Goal: Navigation & Orientation: Find specific page/section

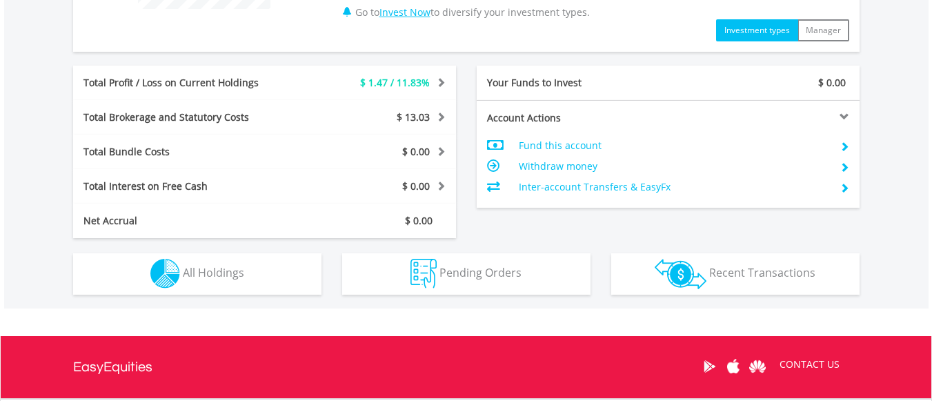
scroll to position [671, 0]
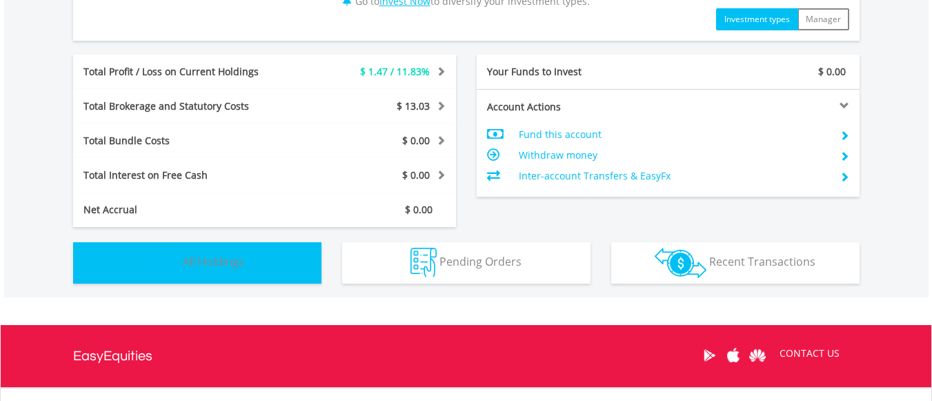
click at [218, 255] on span "All Holdings" at bounding box center [213, 261] width 61 height 15
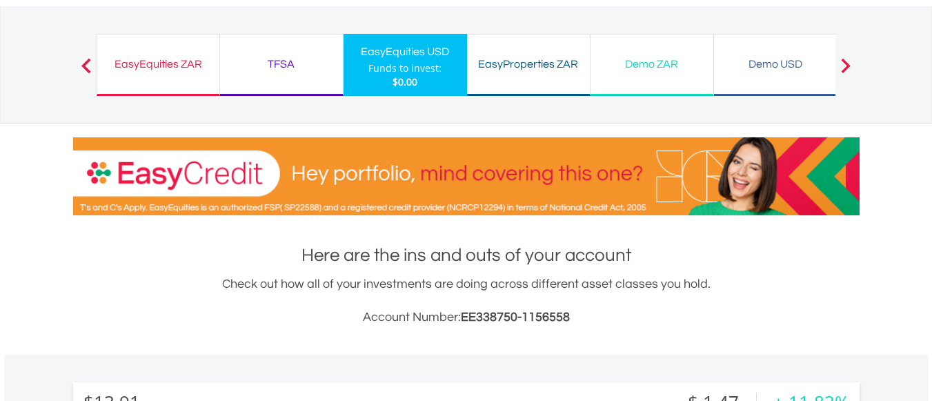
scroll to position [0, 0]
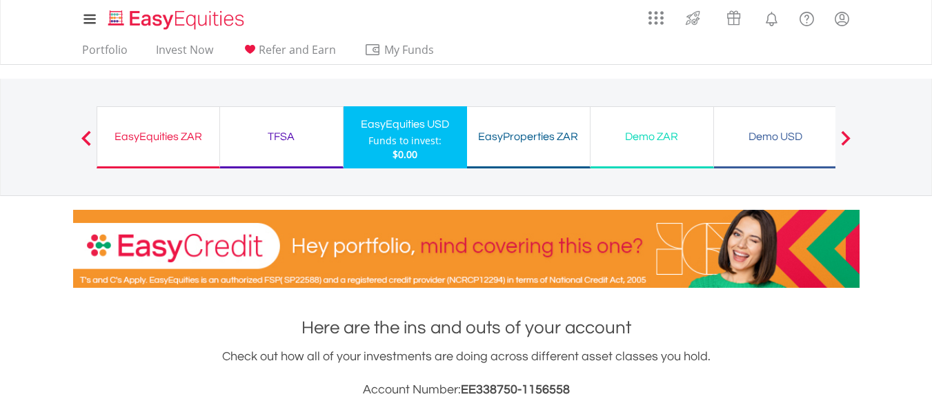
click at [281, 137] on div "TFSA" at bounding box center [281, 136] width 106 height 19
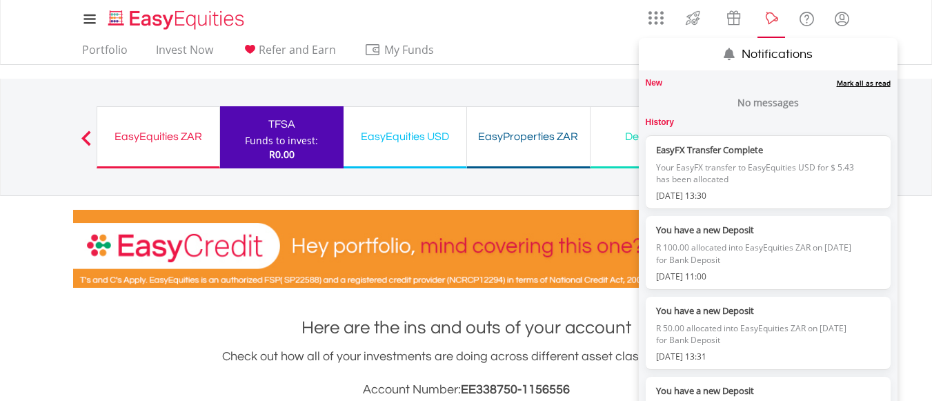
scroll to position [133, 262]
click at [772, 17] on lord-icon "Notifications" at bounding box center [771, 18] width 17 height 17
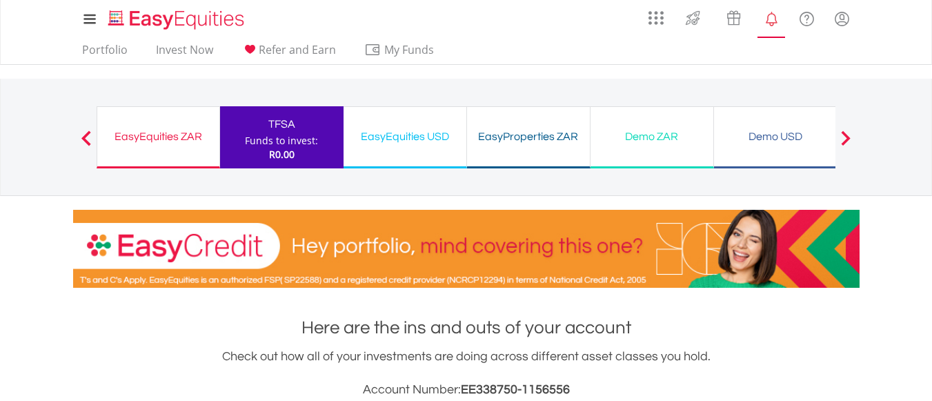
click at [772, 17] on lord-icon "Notifications" at bounding box center [771, 18] width 17 height 17
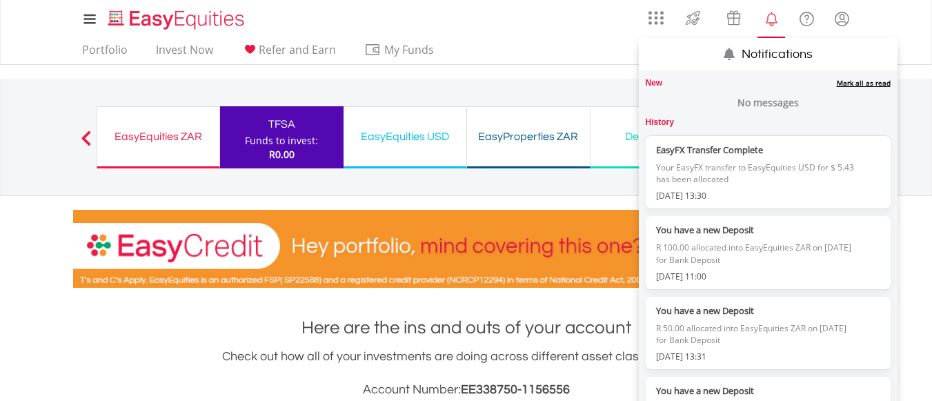
click at [772, 17] on lord-icon "Notifications" at bounding box center [771, 18] width 17 height 17
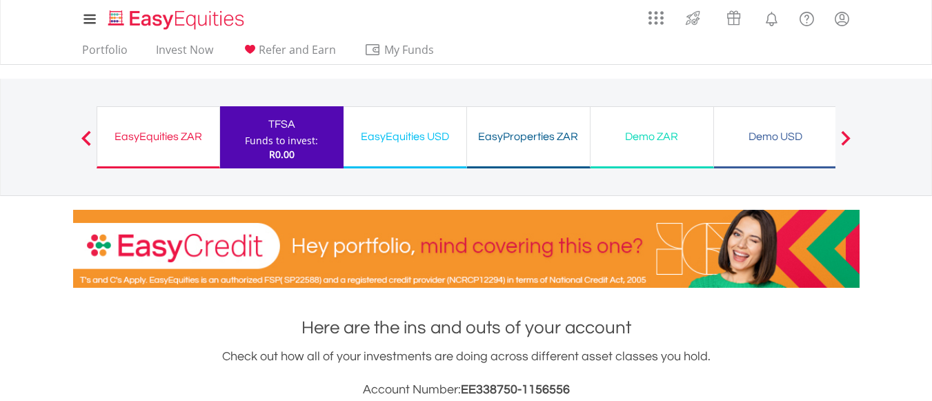
click at [153, 137] on div "EasyEquities ZAR" at bounding box center [159, 136] width 106 height 19
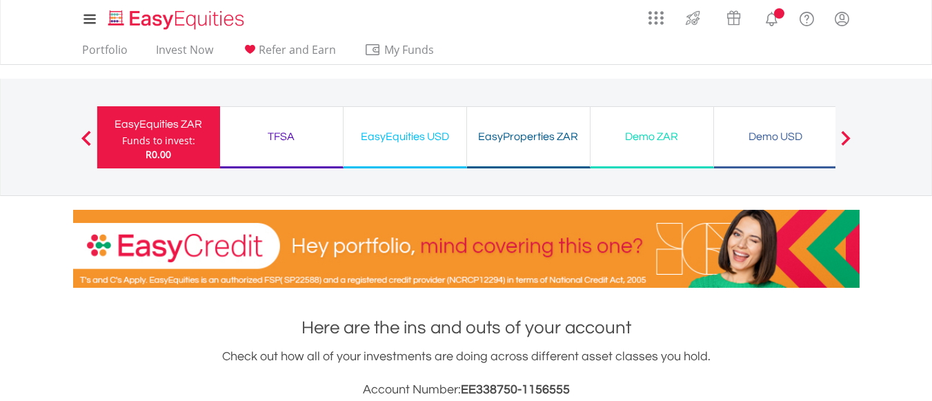
scroll to position [133, 262]
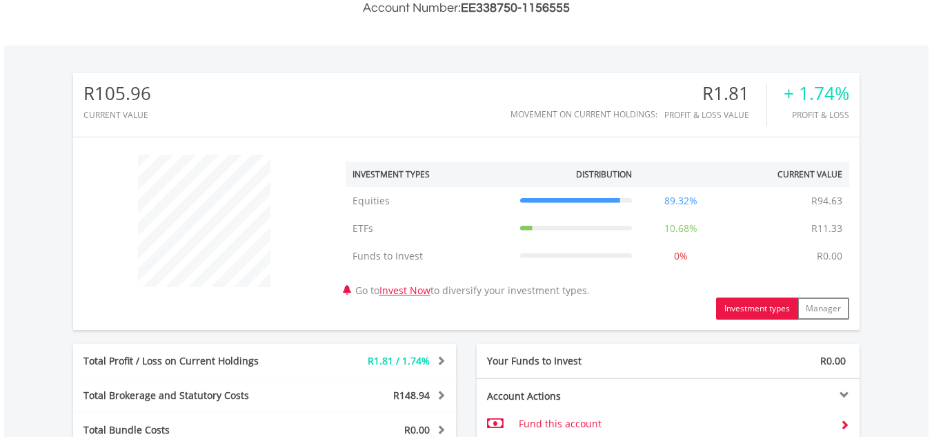
scroll to position [759, 0]
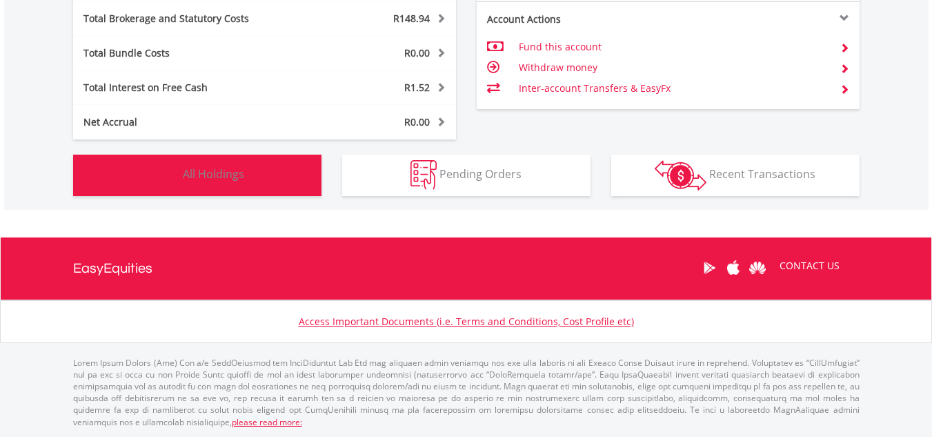
click at [215, 170] on span "All Holdings" at bounding box center [213, 173] width 61 height 15
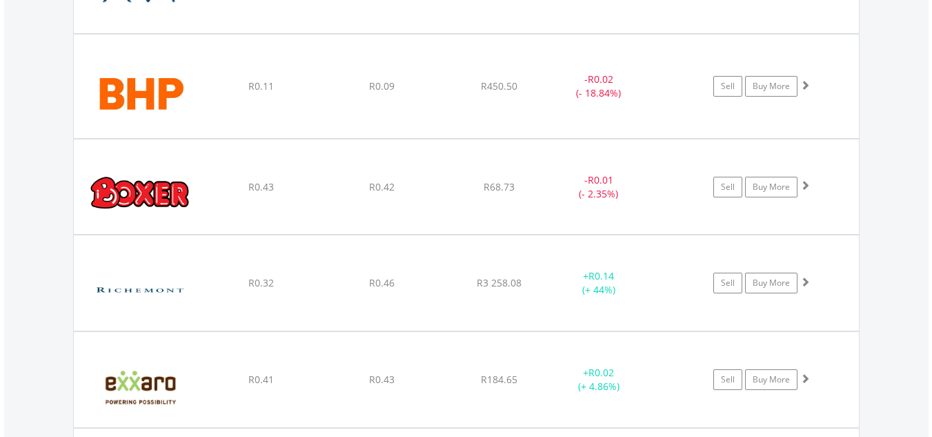
scroll to position [1529, 0]
